Goal: Task Accomplishment & Management: Use online tool/utility

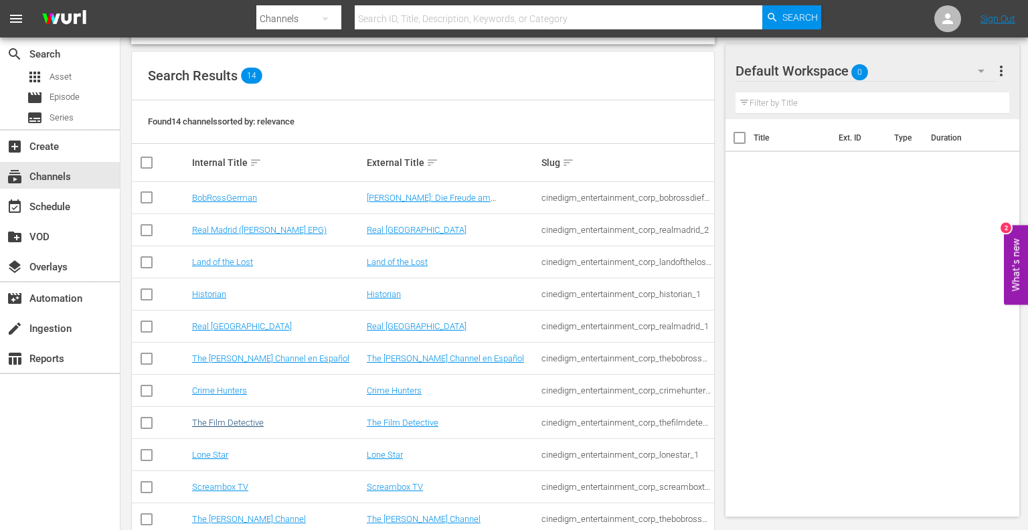
scroll to position [134, 0]
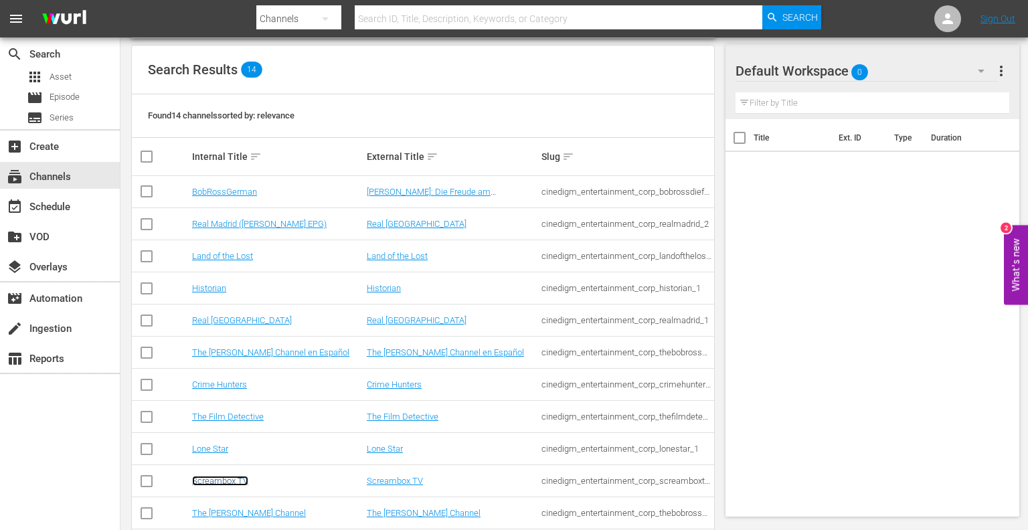
click at [219, 480] on link "Screambox TV" at bounding box center [220, 481] width 56 height 10
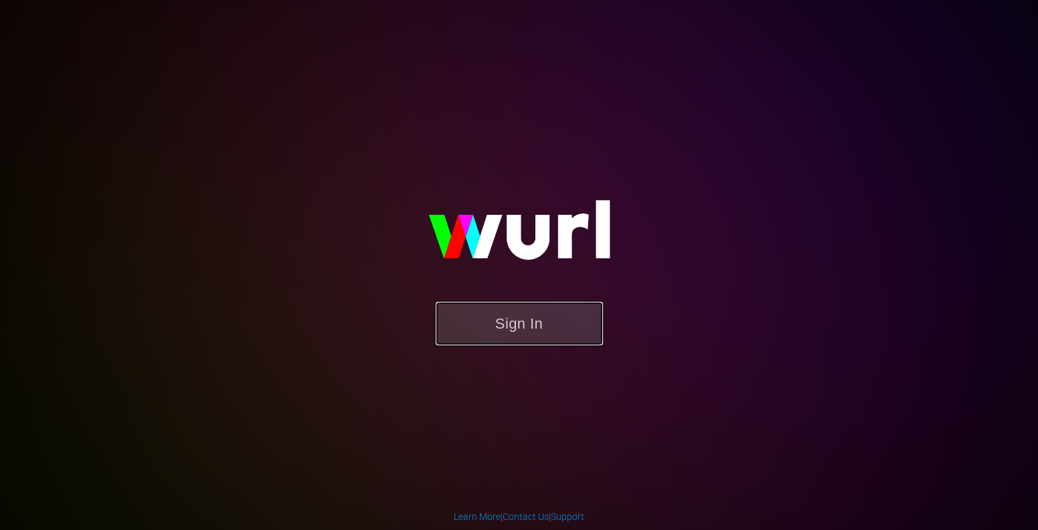
click at [496, 332] on button "Sign In" at bounding box center [519, 323] width 167 height 43
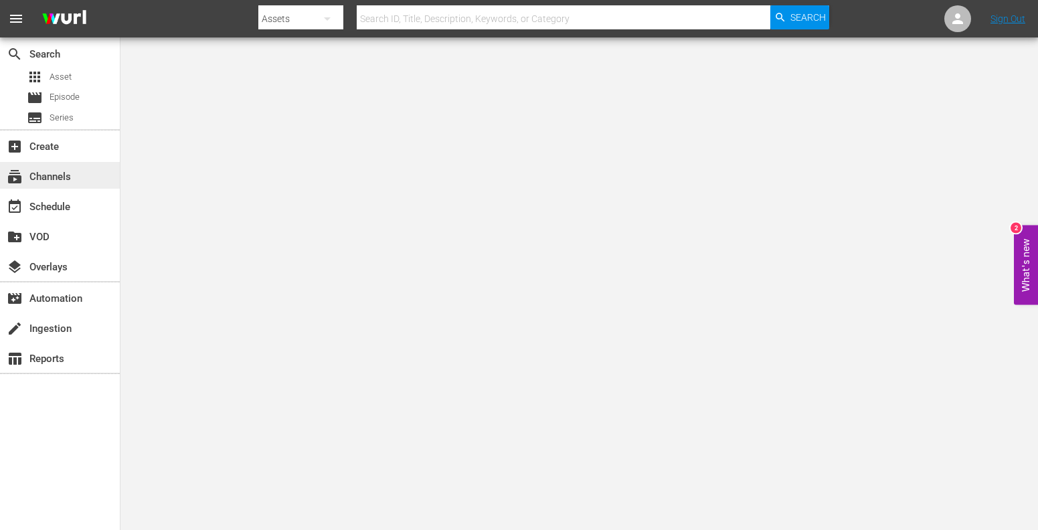
click at [47, 171] on div "subscriptions Channels" at bounding box center [37, 175] width 75 height 12
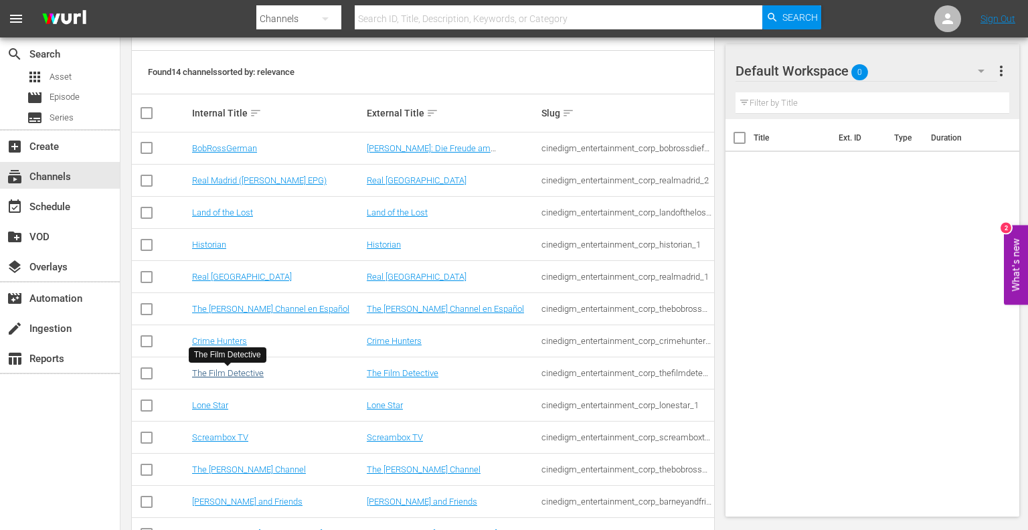
scroll to position [201, 0]
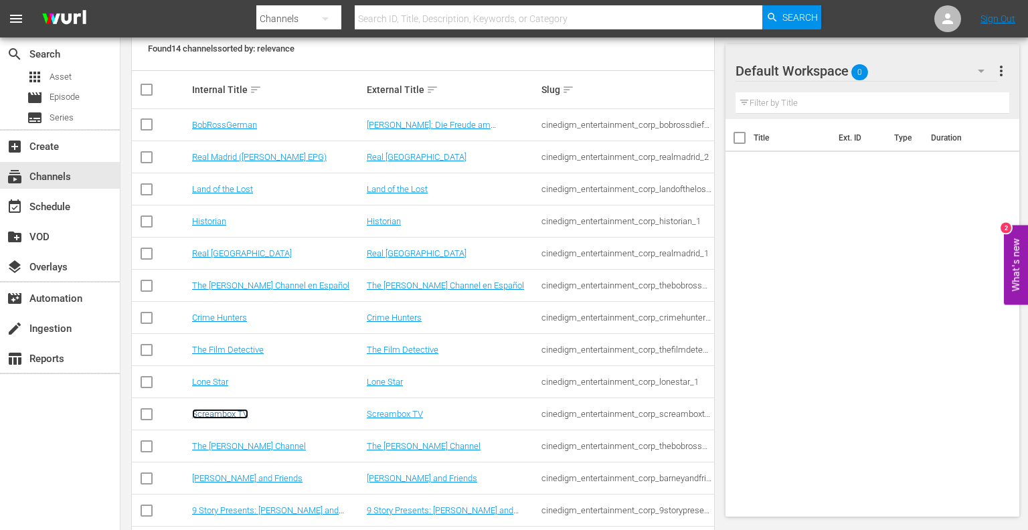
click at [221, 411] on link "Screambox TV" at bounding box center [220, 414] width 56 height 10
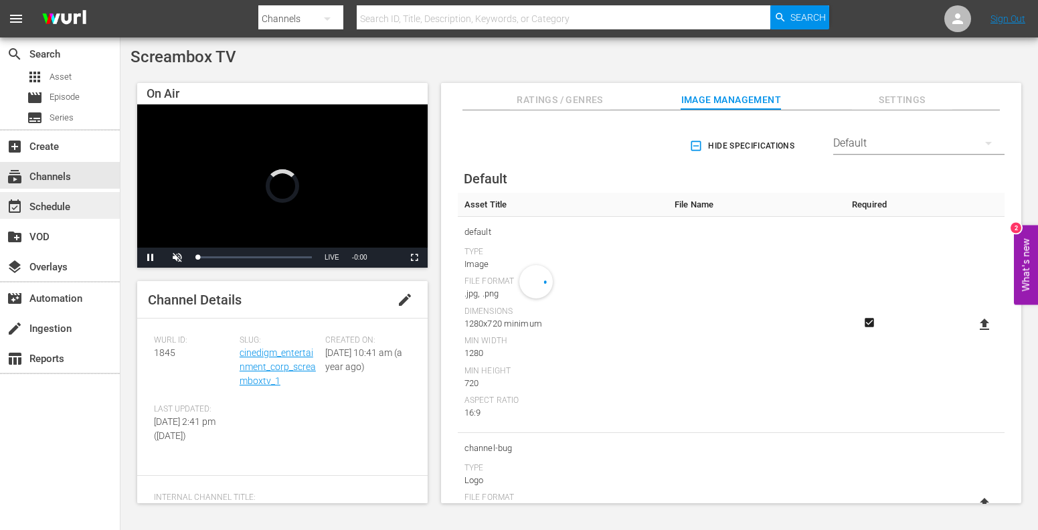
click at [44, 204] on div "event_available Schedule" at bounding box center [37, 205] width 75 height 12
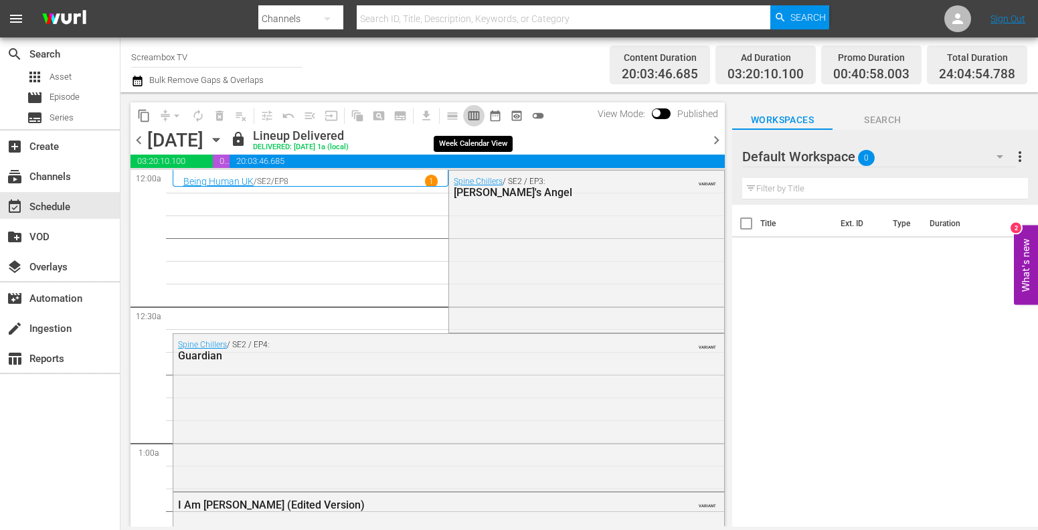
click at [476, 118] on span "calendar_view_week_outlined" at bounding box center [473, 115] width 13 height 13
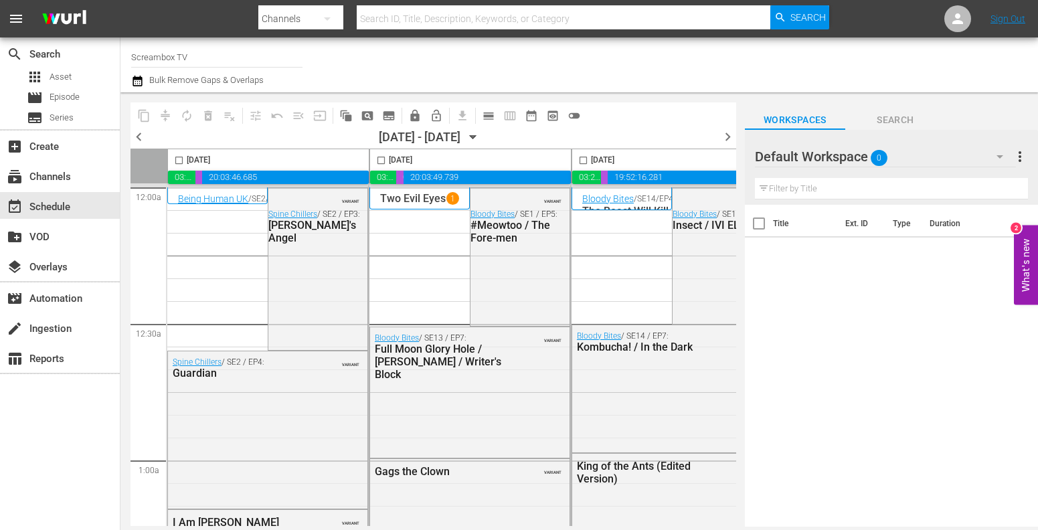
click at [730, 136] on span "chevron_right" at bounding box center [727, 136] width 17 height 17
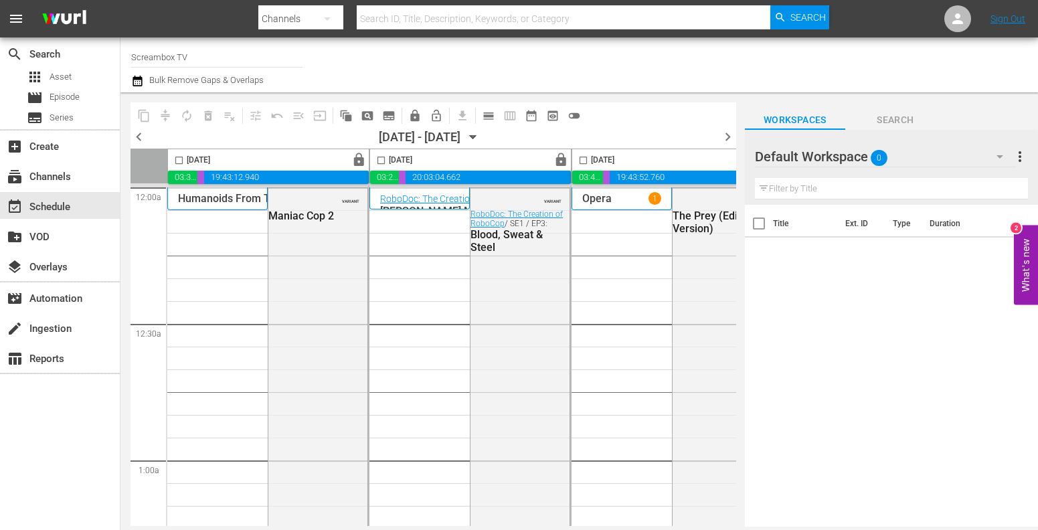
click at [137, 140] on span "chevron_left" at bounding box center [138, 136] width 17 height 17
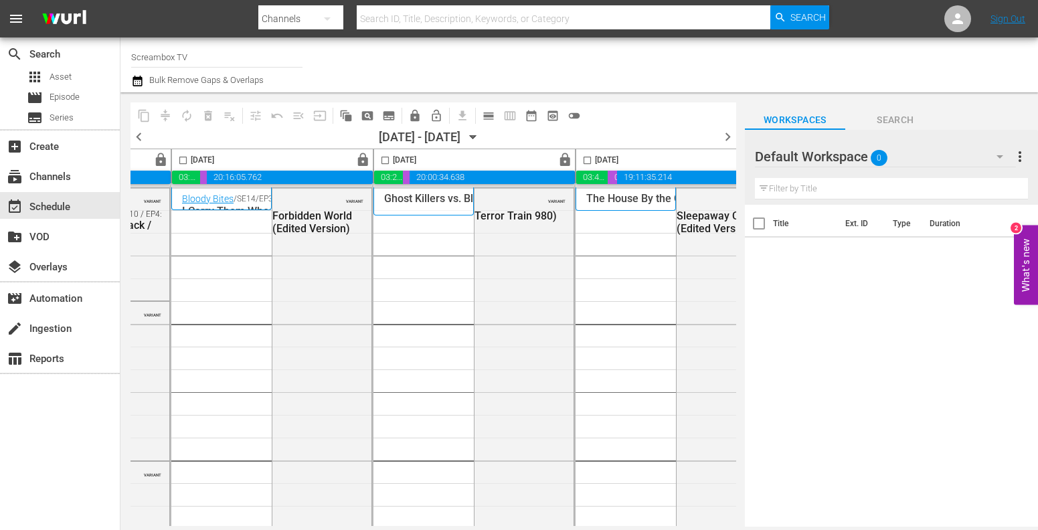
scroll to position [0, 851]
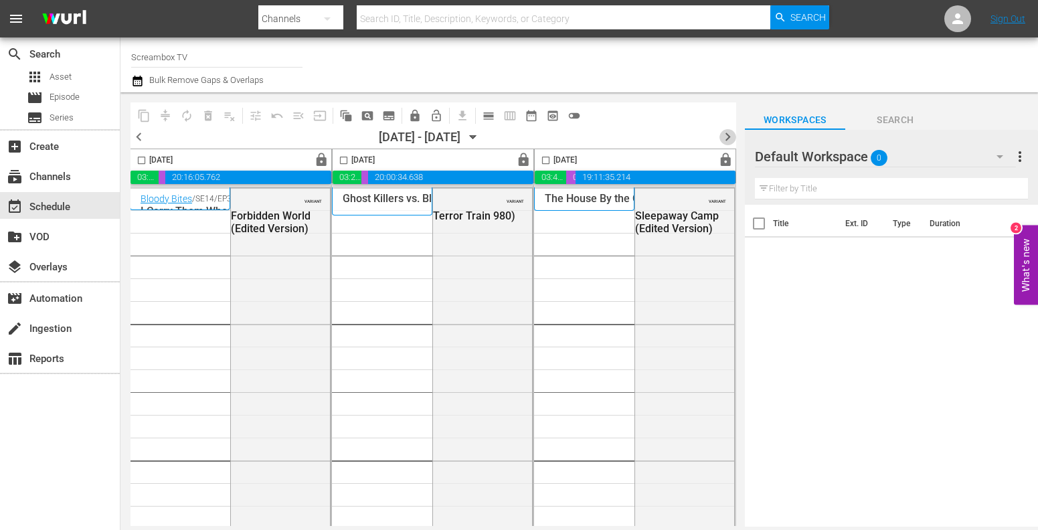
click at [731, 133] on span "chevron_right" at bounding box center [727, 136] width 17 height 17
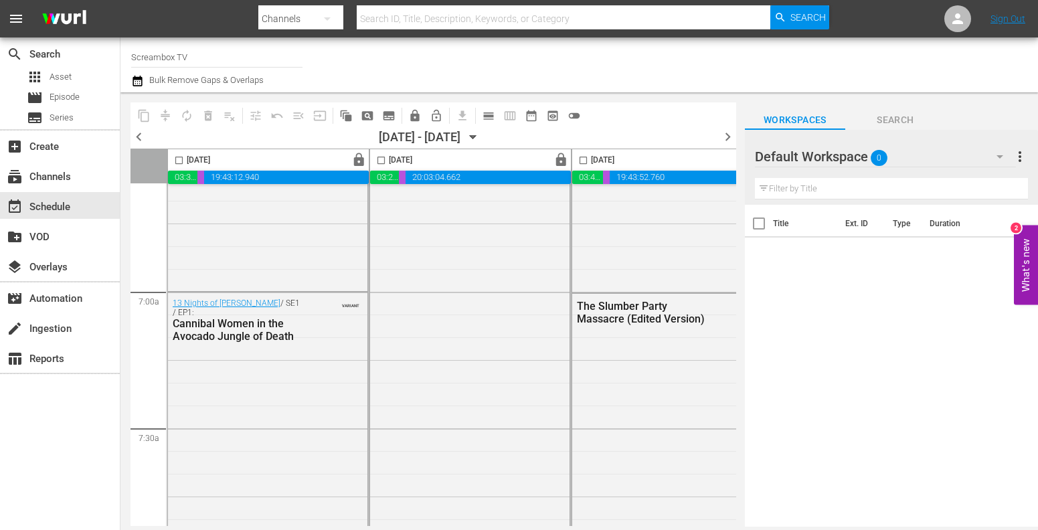
scroll to position [2007, 0]
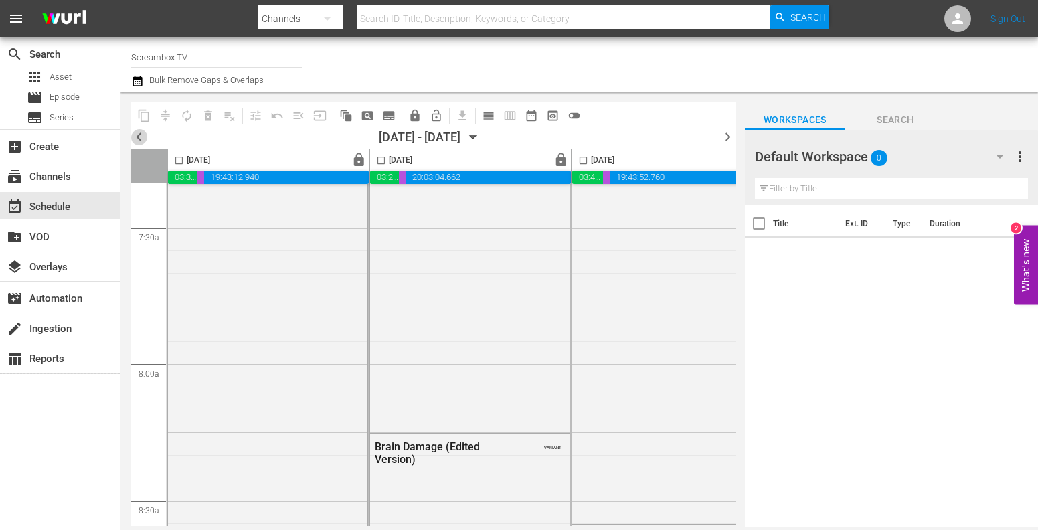
click at [137, 137] on span "chevron_left" at bounding box center [138, 136] width 17 height 17
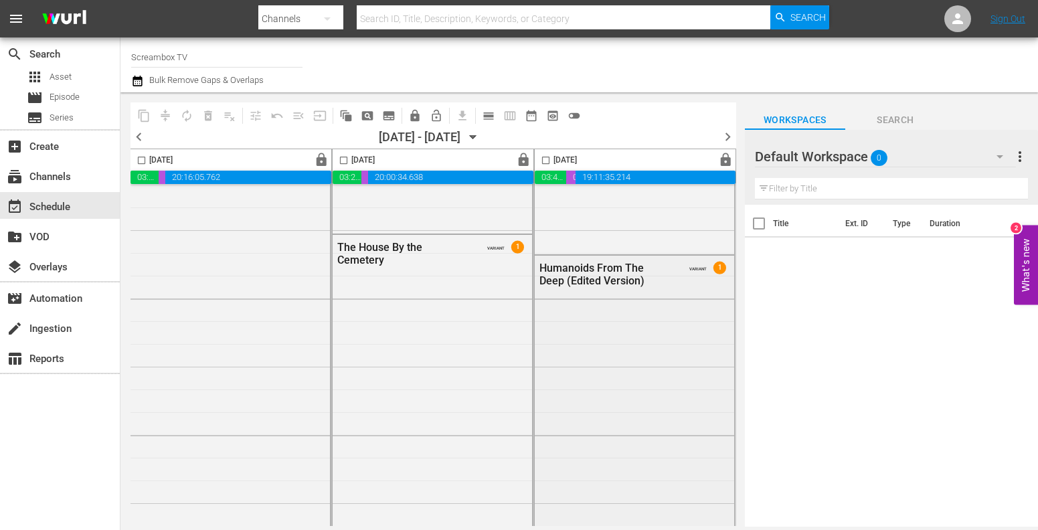
scroll to position [5950, 851]
